Goal: Information Seeking & Learning: Learn about a topic

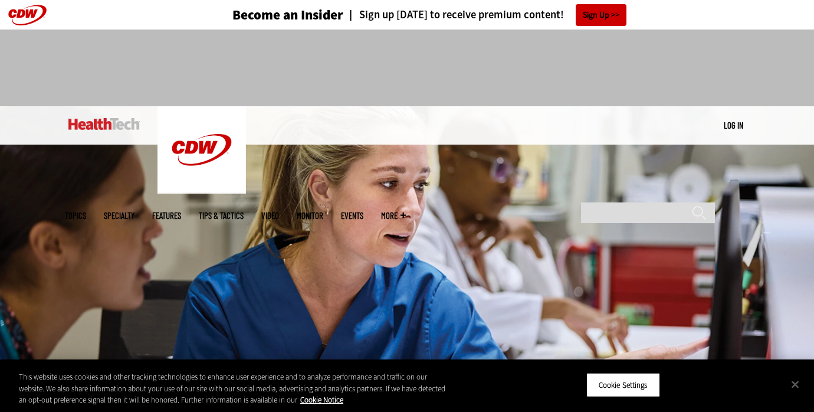
click at [797, 382] on button "Close" at bounding box center [795, 384] width 26 height 26
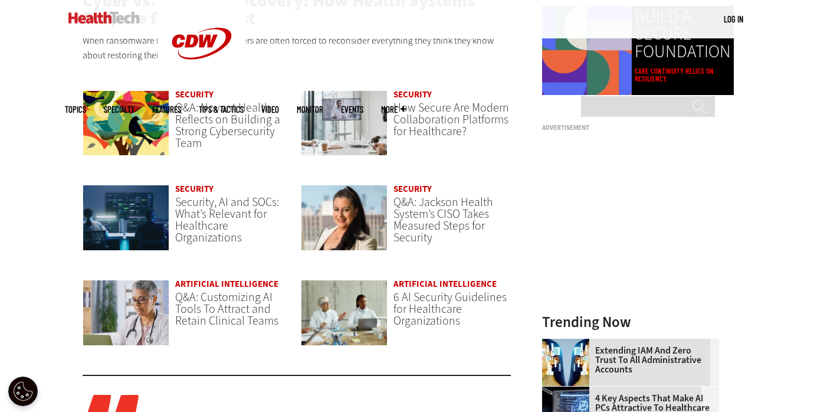
scroll to position [863, 0]
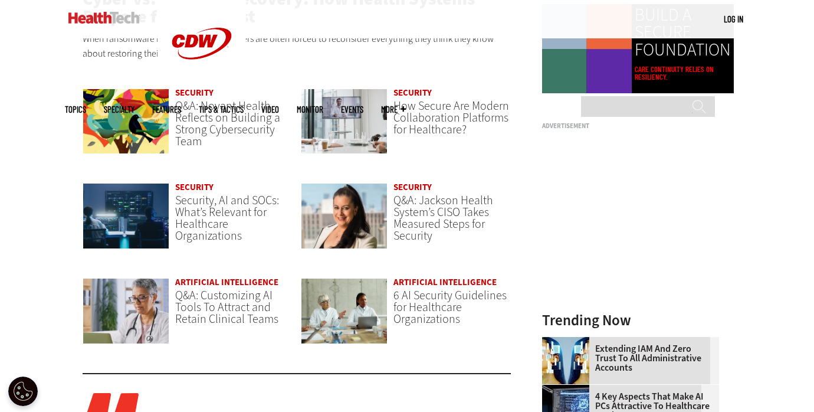
click at [241, 283] on link "Artificial Intelligence" at bounding box center [226, 282] width 103 height 12
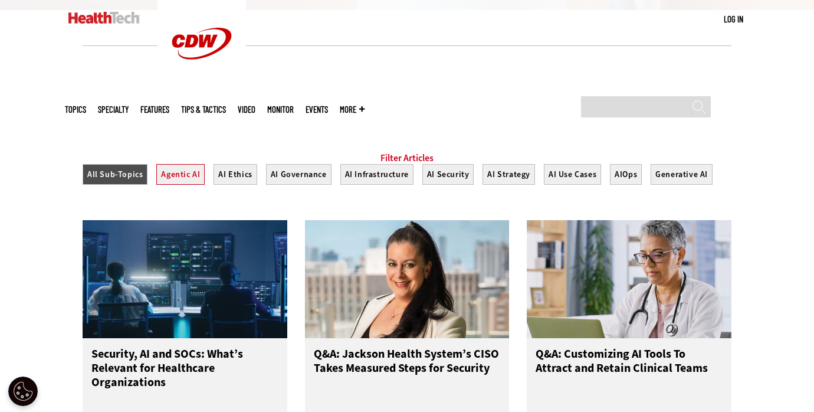
click at [186, 185] on button "Agentic AI" at bounding box center [180, 174] width 48 height 21
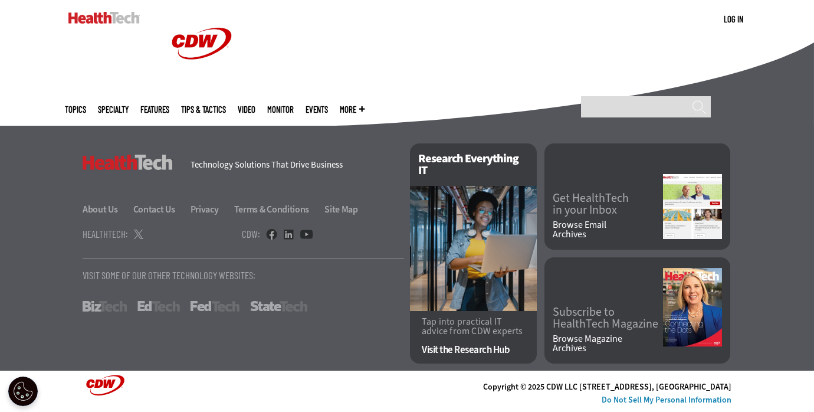
scroll to position [991, 0]
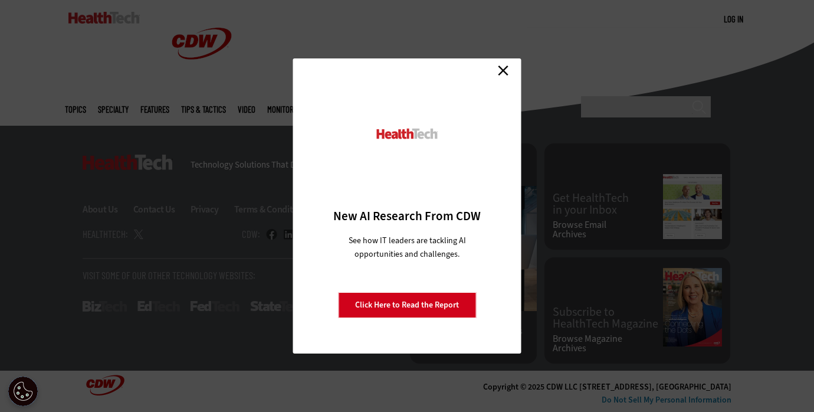
click at [500, 71] on link "Close" at bounding box center [503, 70] width 18 height 18
